Goal: Information Seeking & Learning: Check status

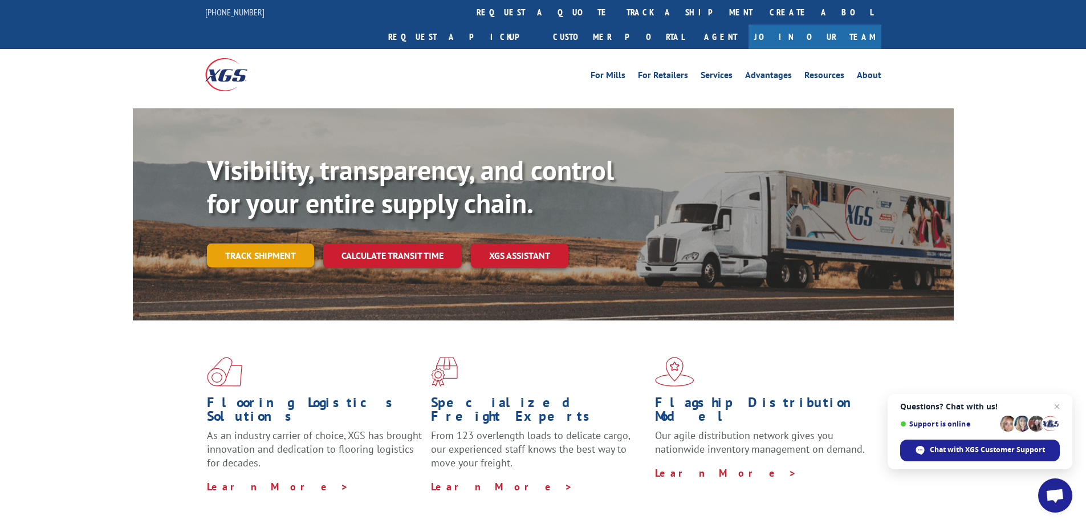
click at [250, 244] on link "Track shipment" at bounding box center [260, 256] width 107 height 24
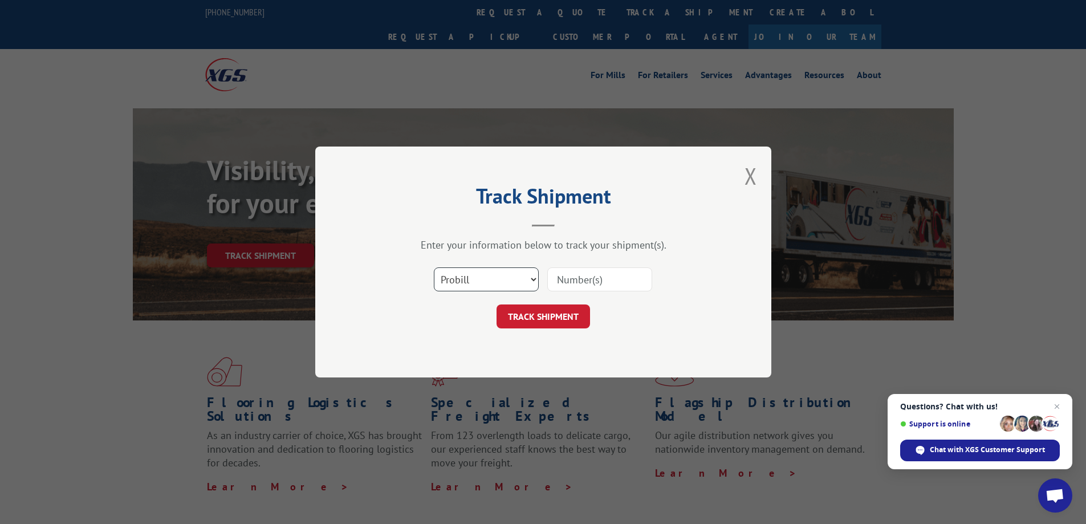
click at [487, 273] on select "Select category... Probill BOL PO" at bounding box center [486, 279] width 105 height 24
select select "bol"
click at [434, 267] on select "Select category... Probill BOL PO" at bounding box center [486, 279] width 105 height 24
click at [608, 278] on input at bounding box center [600, 279] width 105 height 24
type input "3374163"
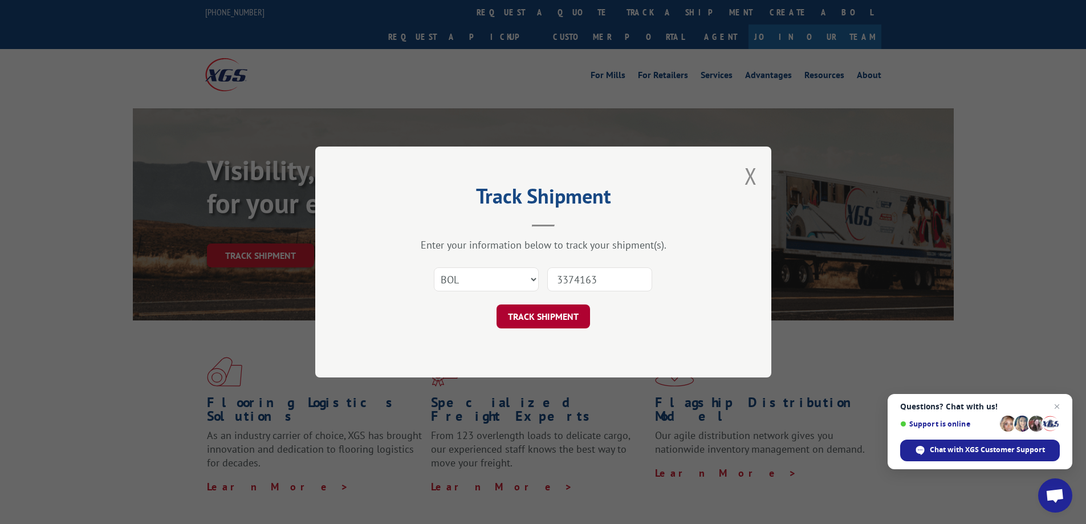
click at [546, 314] on button "TRACK SHIPMENT" at bounding box center [544, 317] width 94 height 24
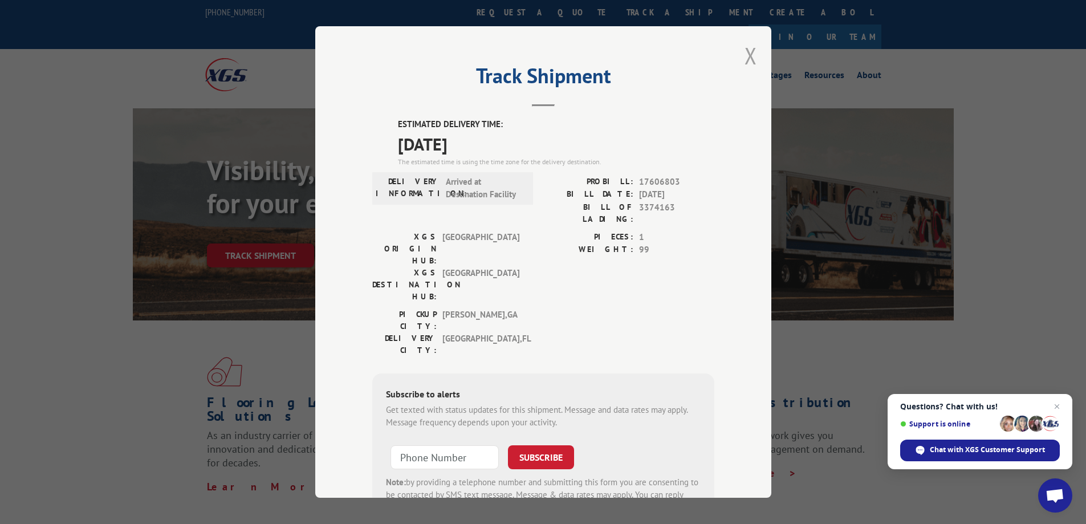
click at [745, 52] on button "Close modal" at bounding box center [751, 55] width 13 height 30
